Goal: Find specific fact: Find contact information

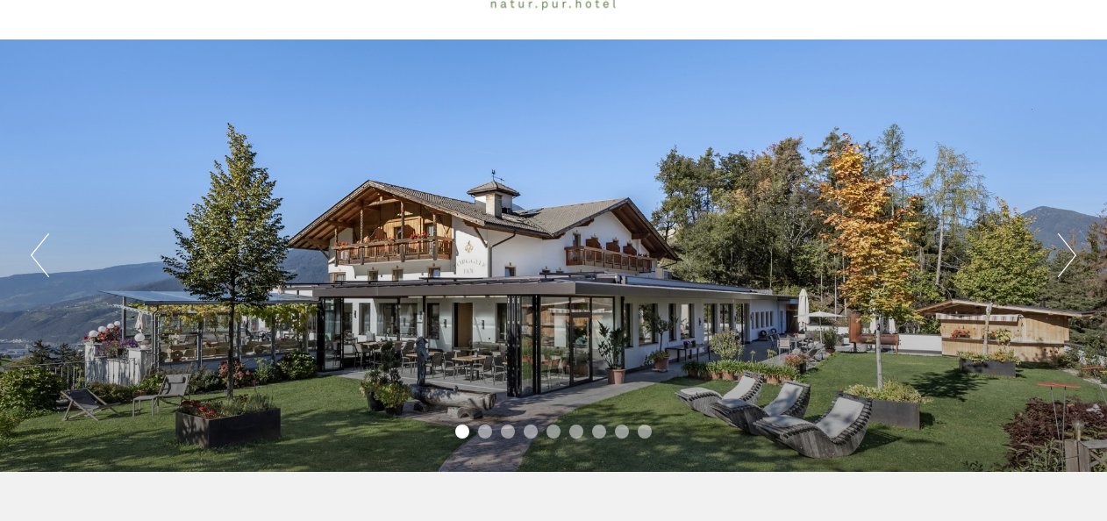
scroll to position [175, 0]
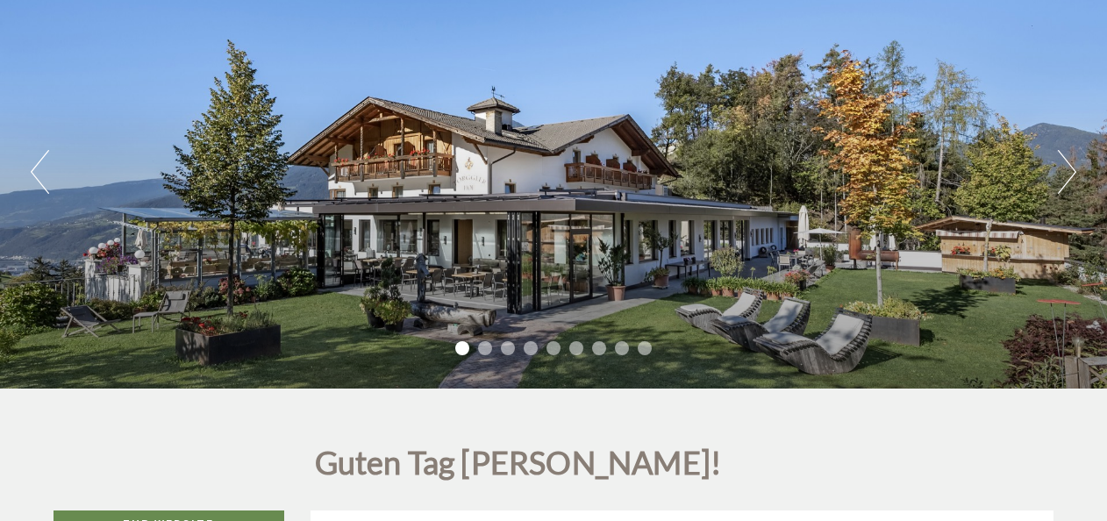
click at [1072, 158] on button "Next" at bounding box center [1067, 172] width 18 height 44
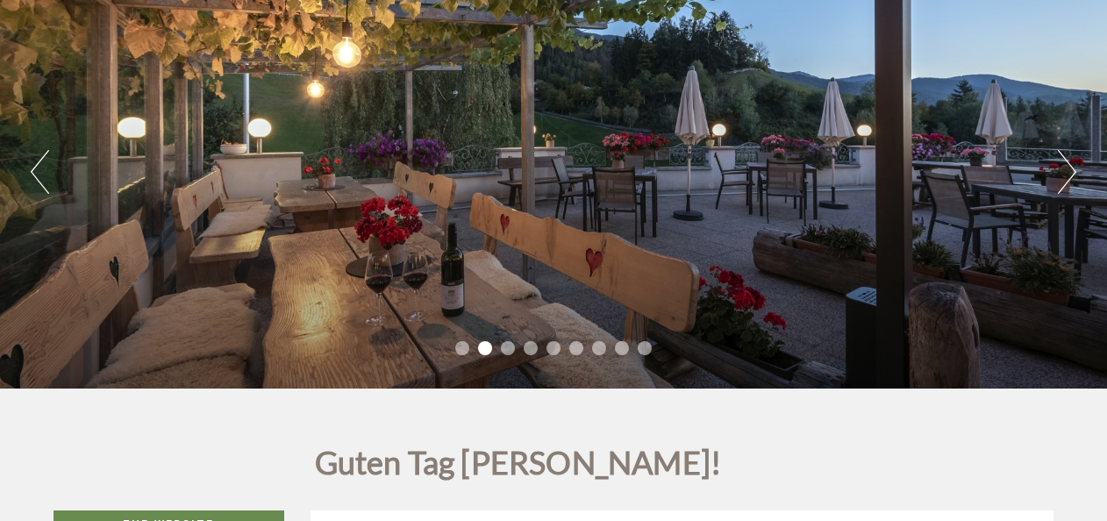
click at [1072, 158] on button "Next" at bounding box center [1067, 172] width 18 height 44
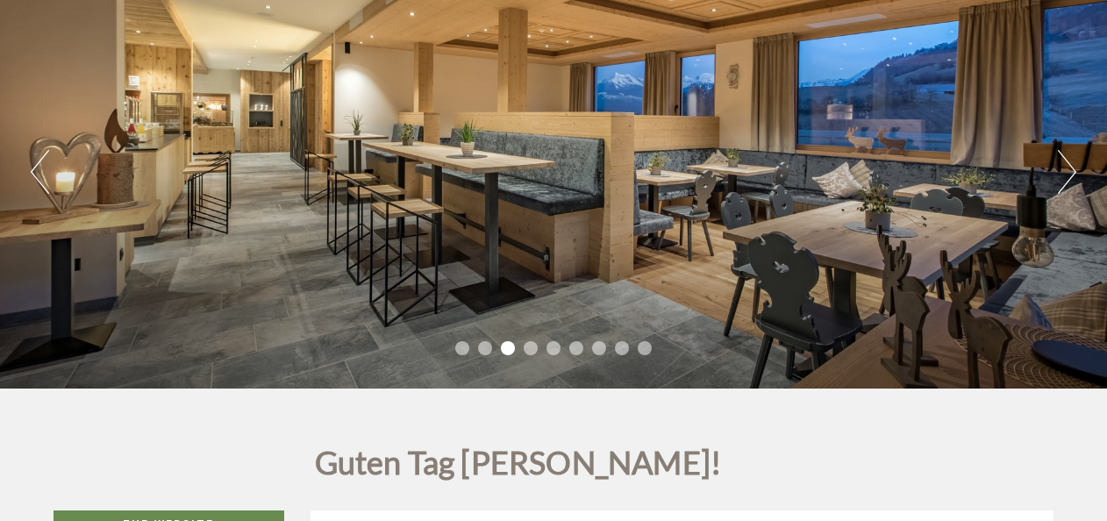
click at [1069, 172] on button "Next" at bounding box center [1067, 172] width 18 height 44
click at [1070, 172] on button "Next" at bounding box center [1067, 172] width 18 height 44
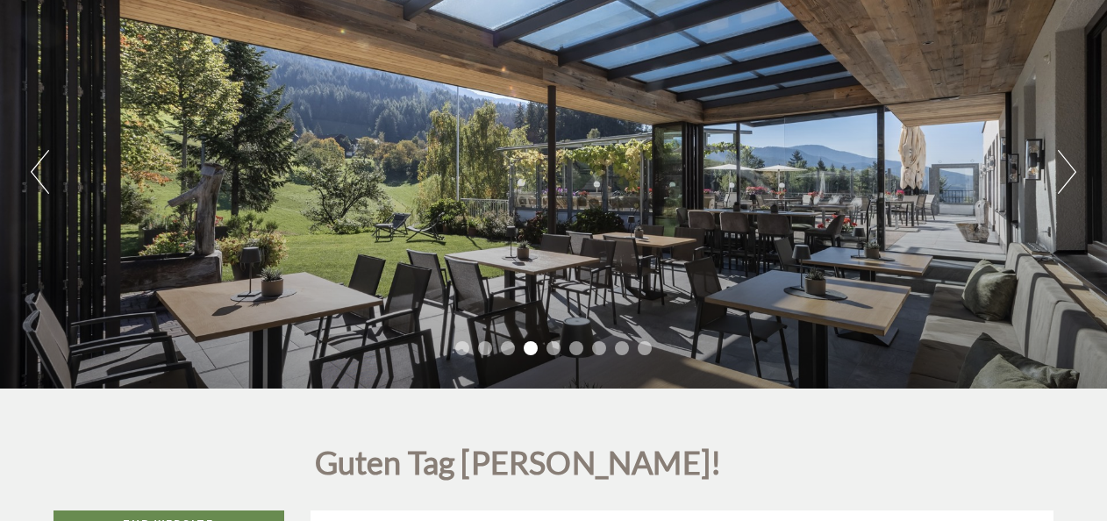
click at [1070, 172] on button "Next" at bounding box center [1067, 172] width 18 height 44
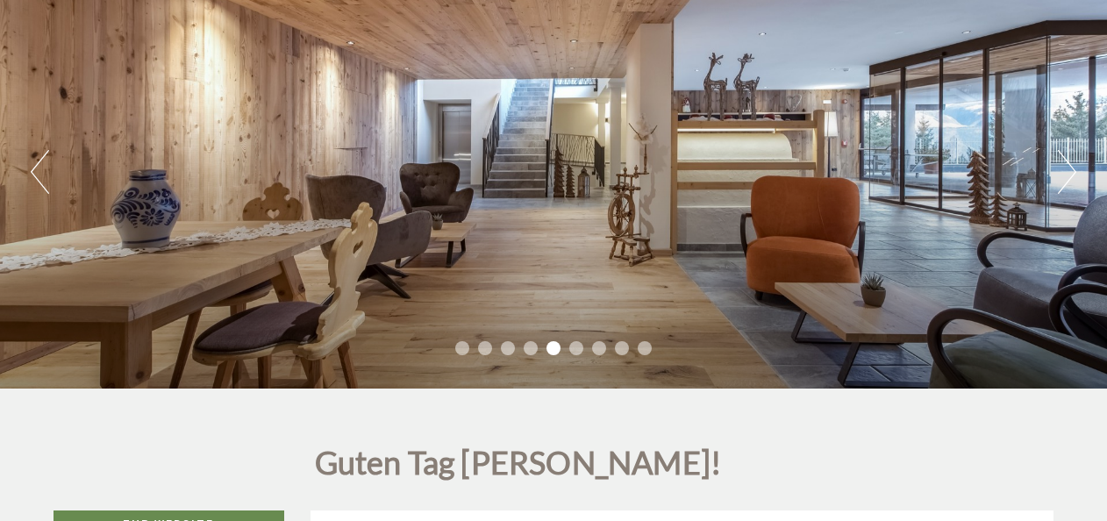
click at [1070, 172] on button "Next" at bounding box center [1067, 172] width 18 height 44
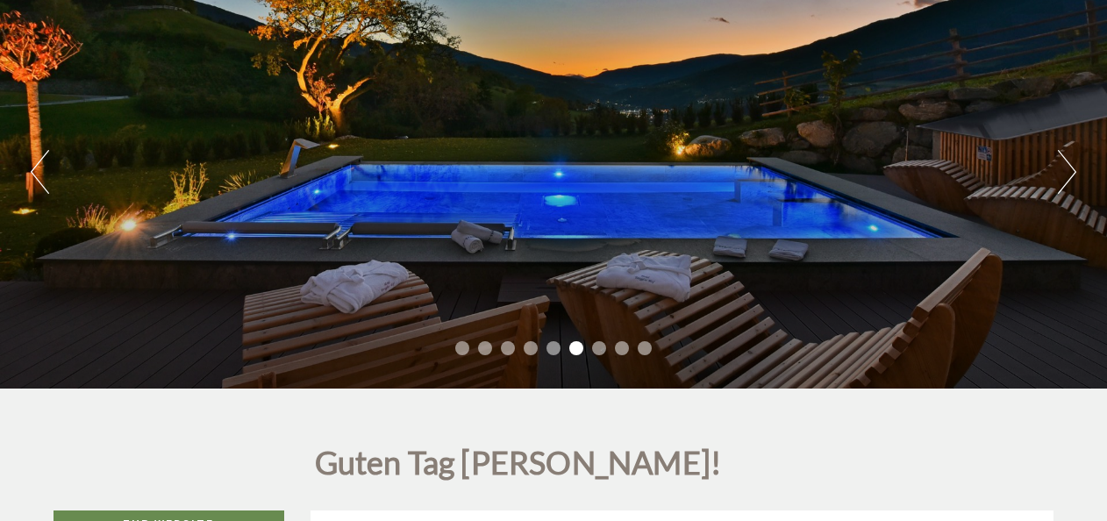
click at [1070, 172] on button "Next" at bounding box center [1067, 172] width 18 height 44
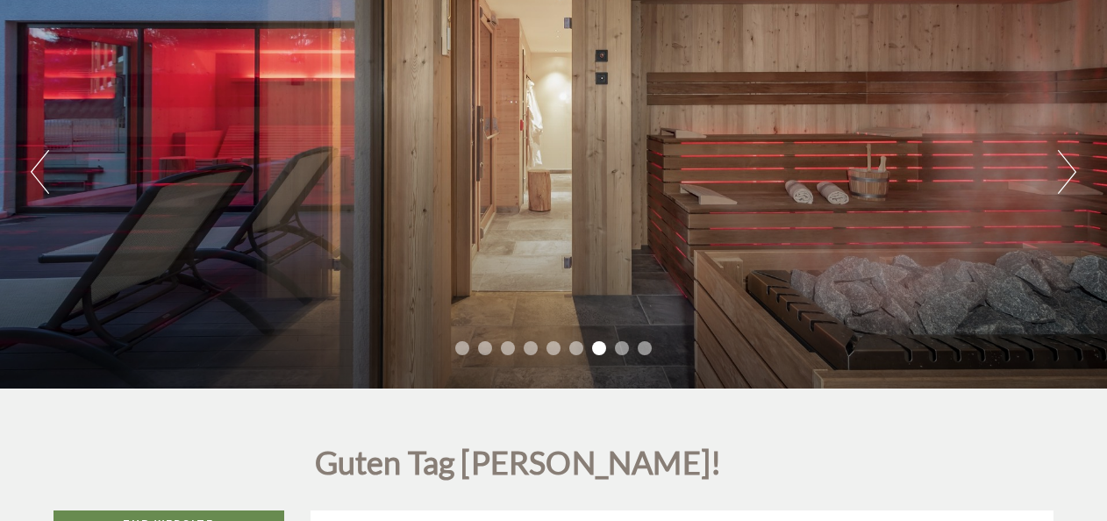
click at [1070, 172] on button "Next" at bounding box center [1067, 172] width 18 height 44
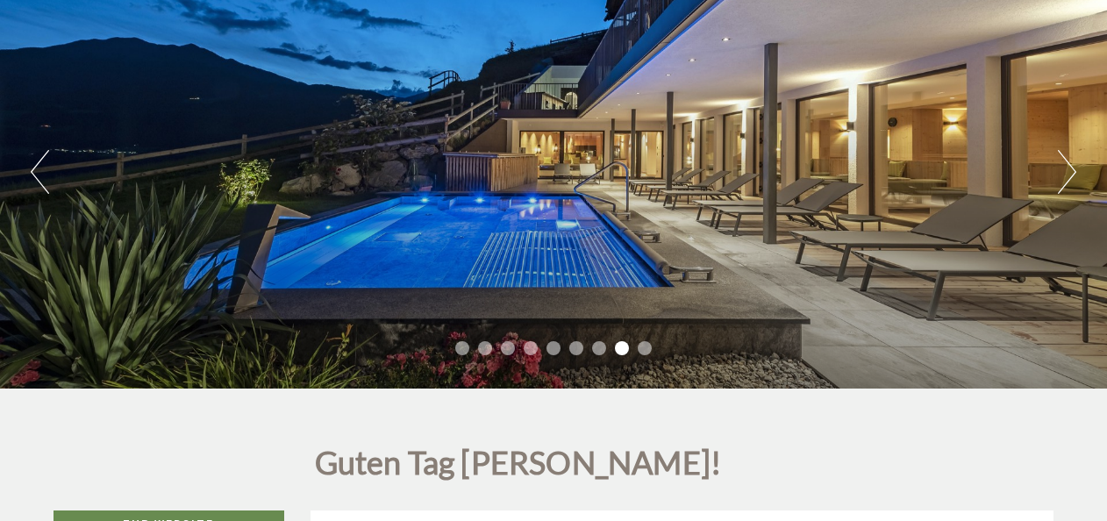
click at [1070, 172] on button "Next" at bounding box center [1067, 172] width 18 height 44
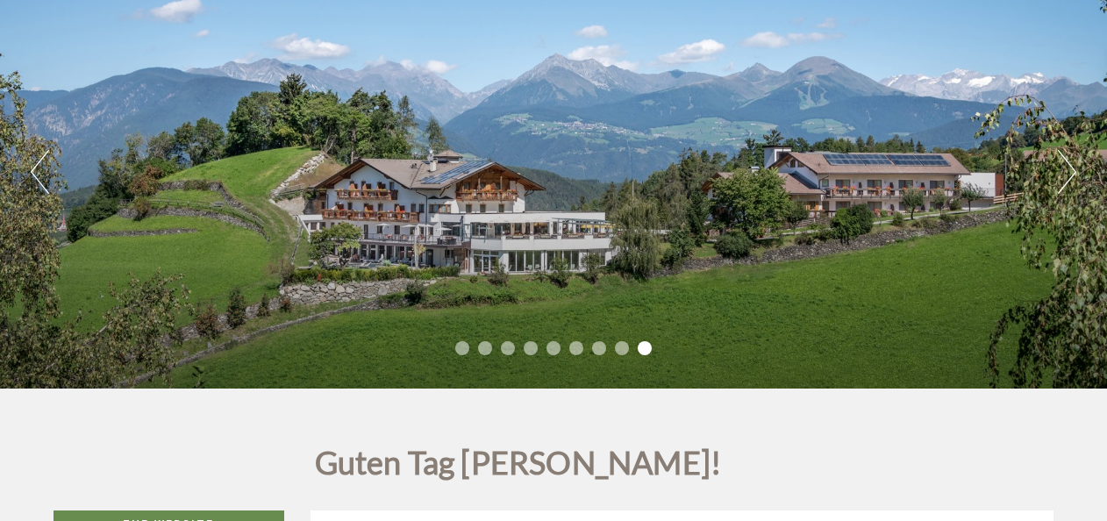
click at [1070, 172] on button "Next" at bounding box center [1067, 172] width 18 height 44
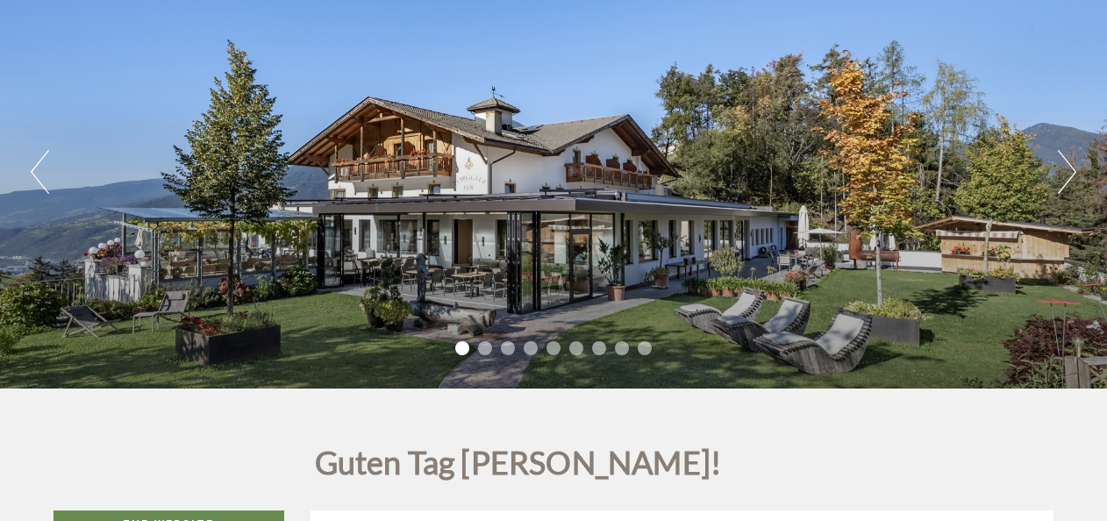
click at [1070, 172] on button "Next" at bounding box center [1067, 172] width 18 height 44
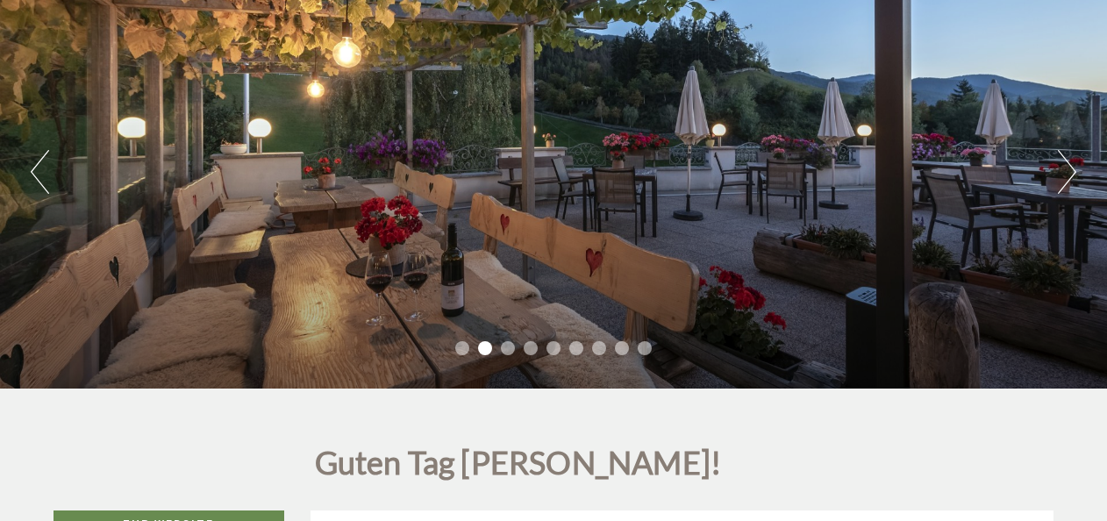
click at [1070, 172] on button "Next" at bounding box center [1067, 172] width 18 height 44
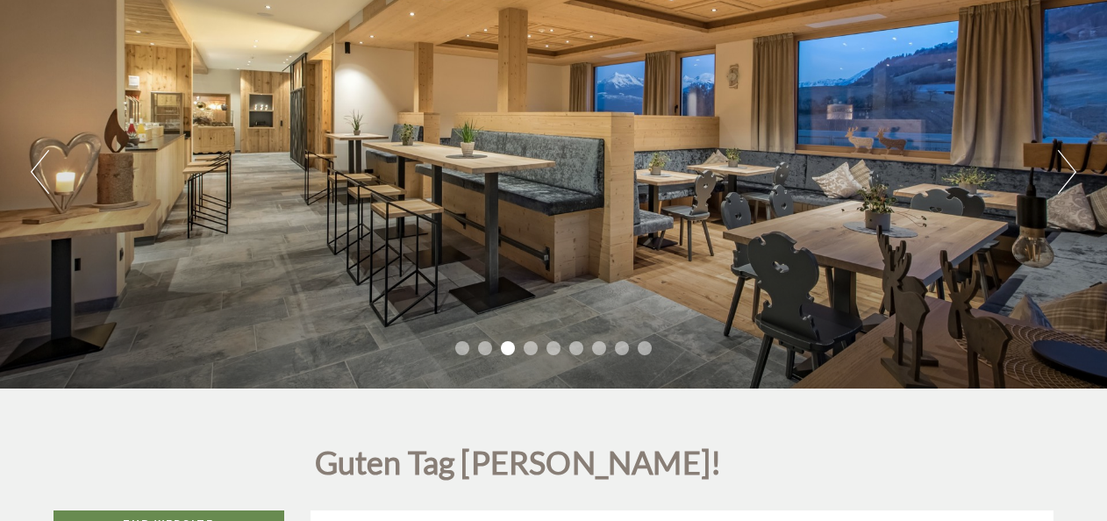
click at [1070, 172] on button "Next" at bounding box center [1067, 172] width 18 height 44
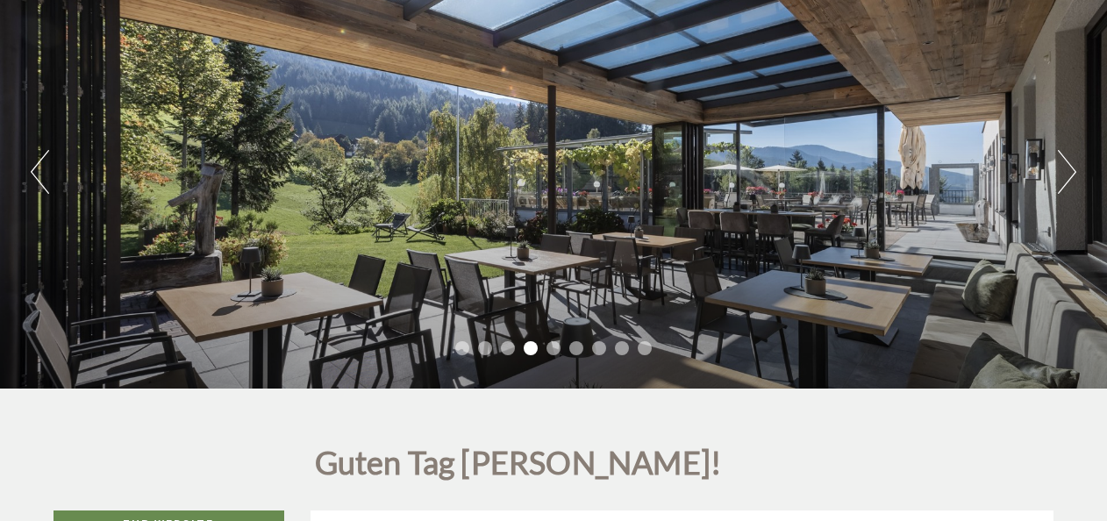
click at [1070, 172] on button "Next" at bounding box center [1067, 172] width 18 height 44
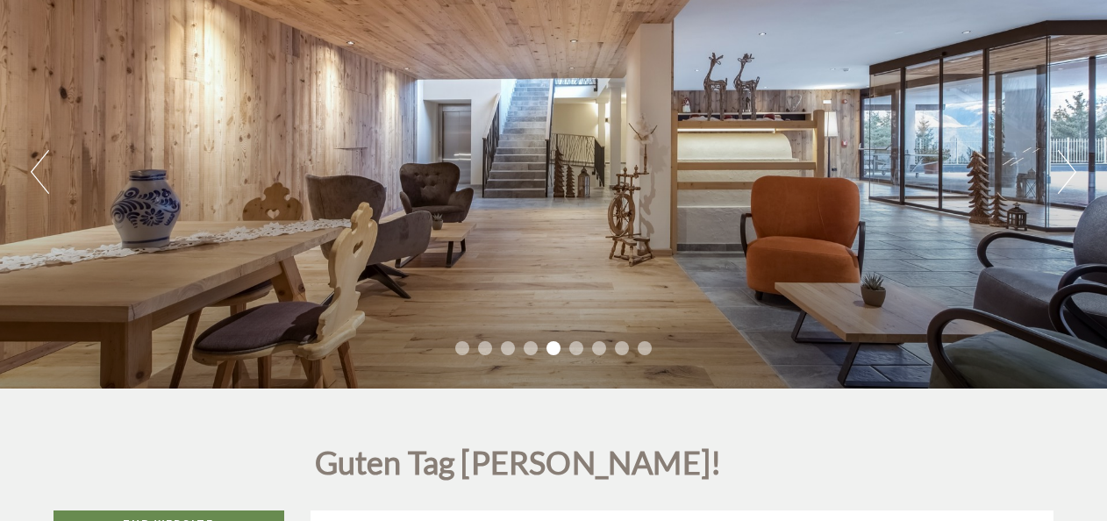
click at [1070, 172] on button "Next" at bounding box center [1067, 172] width 18 height 44
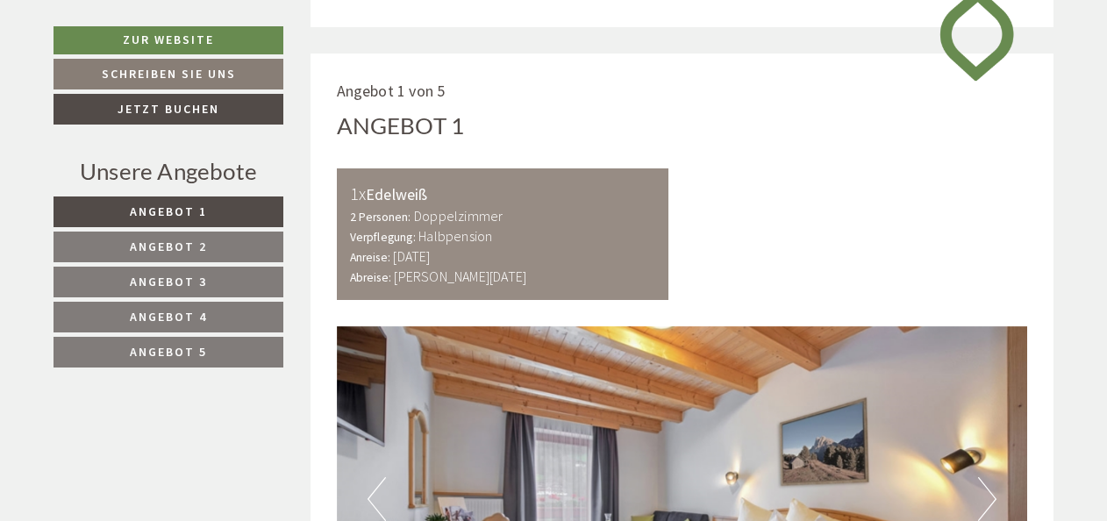
scroll to position [1053, 0]
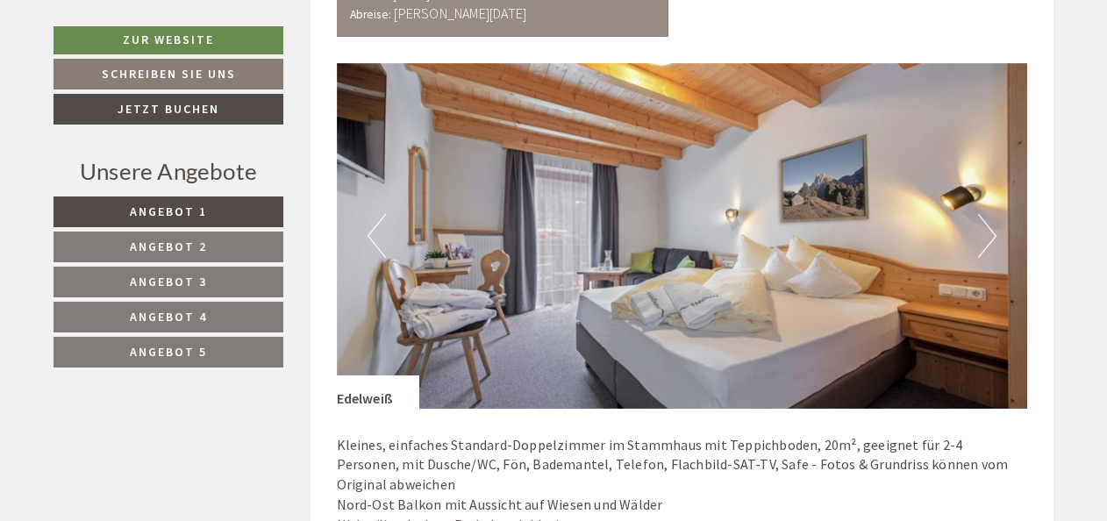
click at [989, 230] on button "Next" at bounding box center [987, 236] width 18 height 44
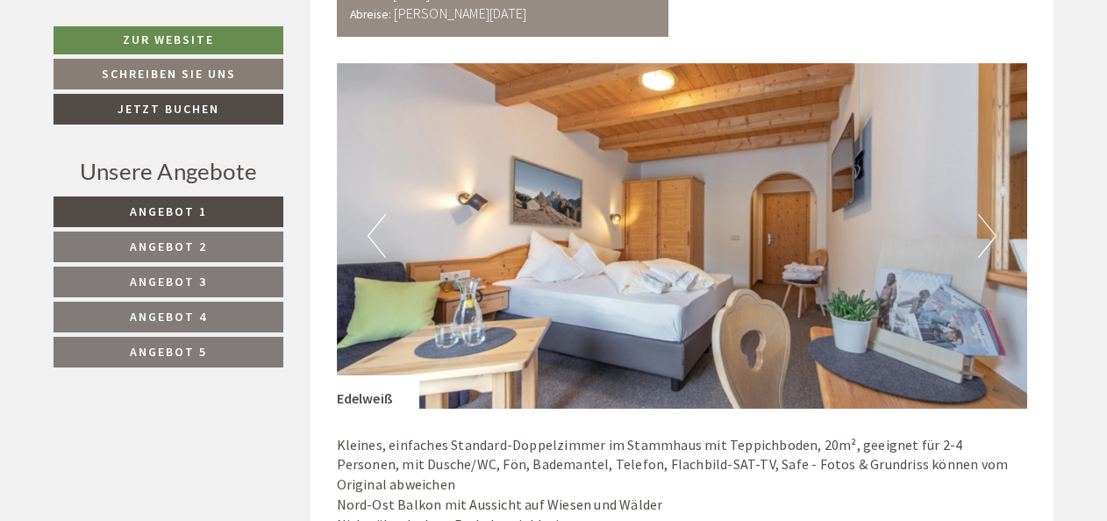
click at [989, 230] on button "Next" at bounding box center [987, 236] width 18 height 44
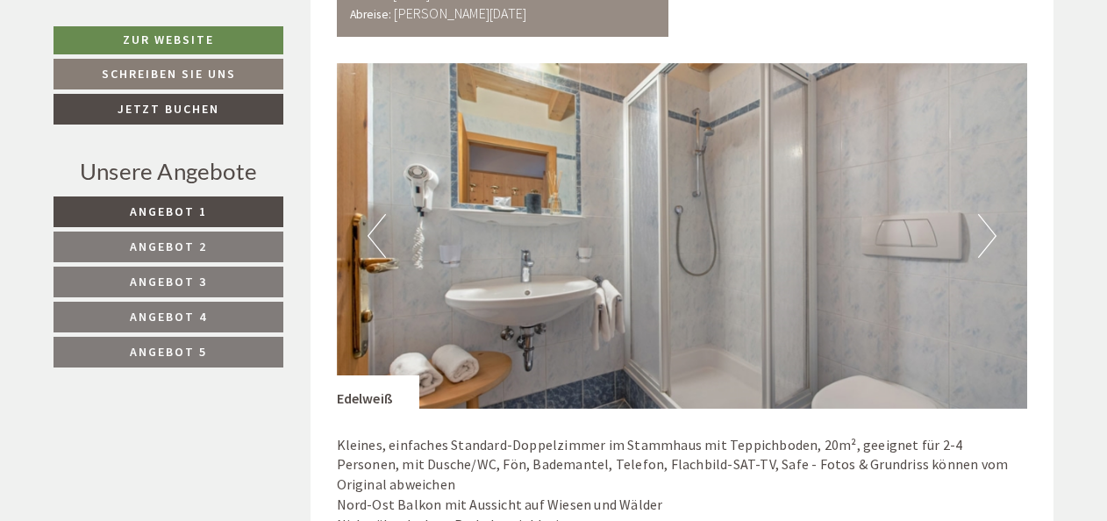
click at [989, 230] on button "Next" at bounding box center [987, 236] width 18 height 44
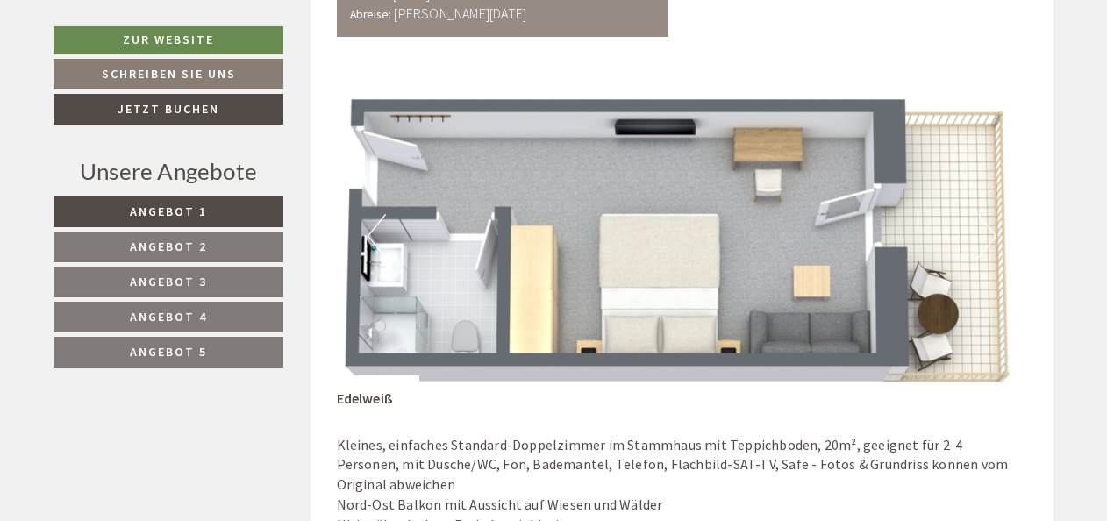
click at [989, 230] on button "Next" at bounding box center [987, 236] width 18 height 44
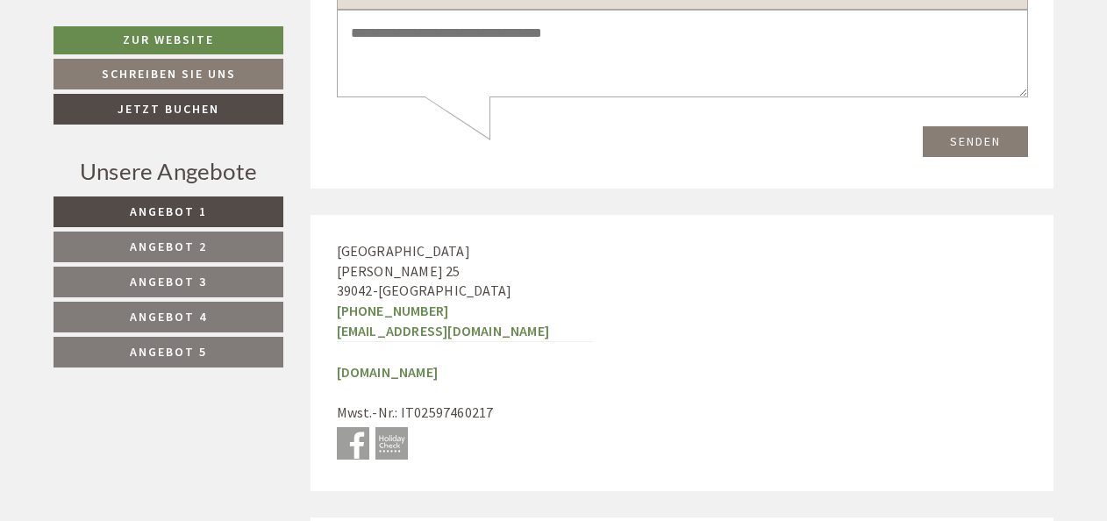
scroll to position [6491, 0]
drag, startPoint x: 337, startPoint y: 251, endPoint x: 432, endPoint y: 266, distance: 96.8
click at [432, 266] on div "Hotel Torgglerhof [PERSON_NAME][STREET_ADDRESS] [PHONE_NUMBER] [EMAIL_ADDRESS][…" at bounding box center [466, 352] width 310 height 276
drag, startPoint x: 432, startPoint y: 266, endPoint x: 388, endPoint y: 264, distance: 44.8
copy div "[PERSON_NAME] 25 39042 - [GEOGRAPHIC_DATA]"
